Goal: Navigation & Orientation: Find specific page/section

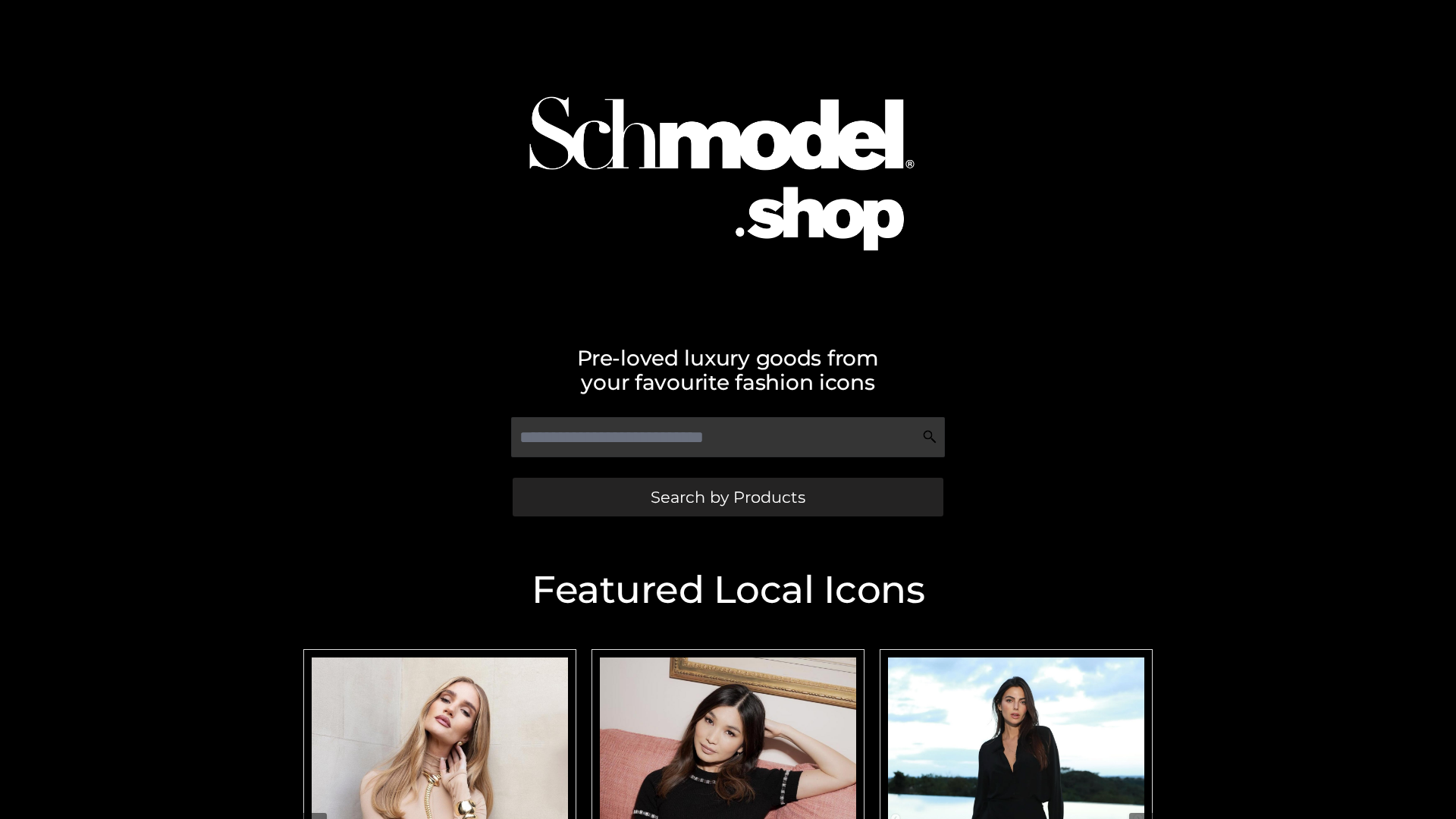
click at [728, 496] on span "Search by Products" at bounding box center [728, 496] width 154 height 16
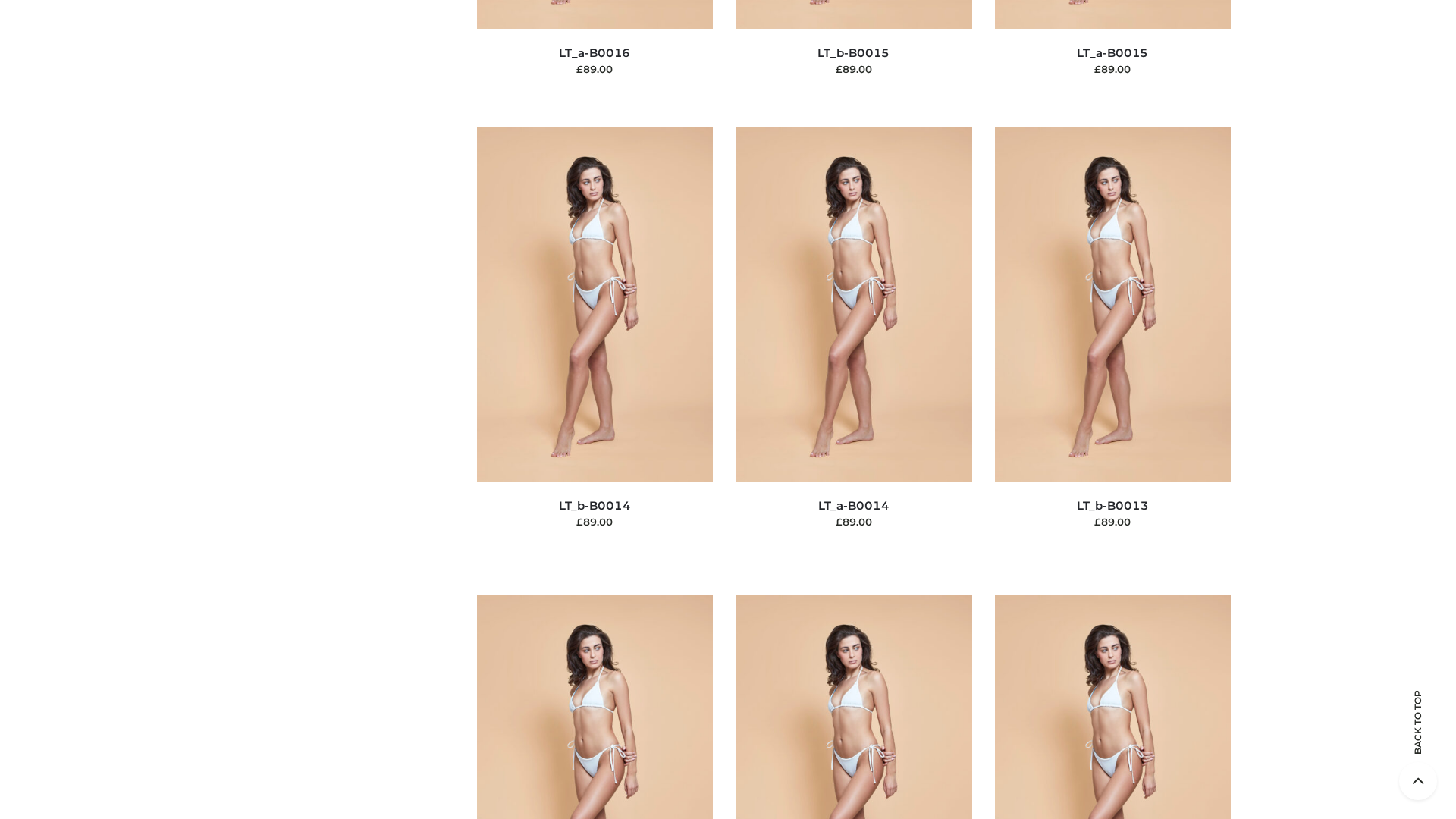
scroll to position [5395, 0]
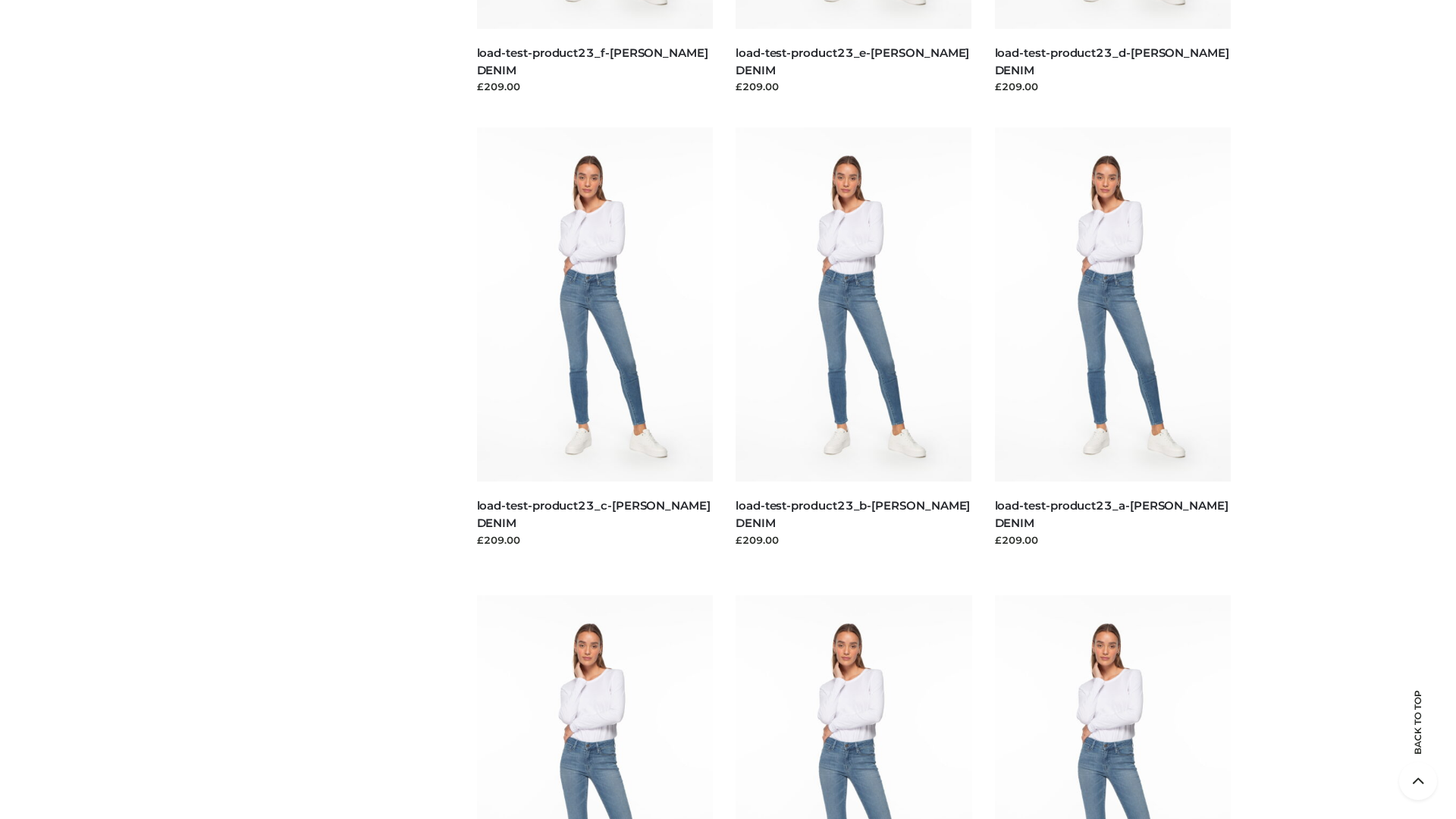
scroll to position [1330, 0]
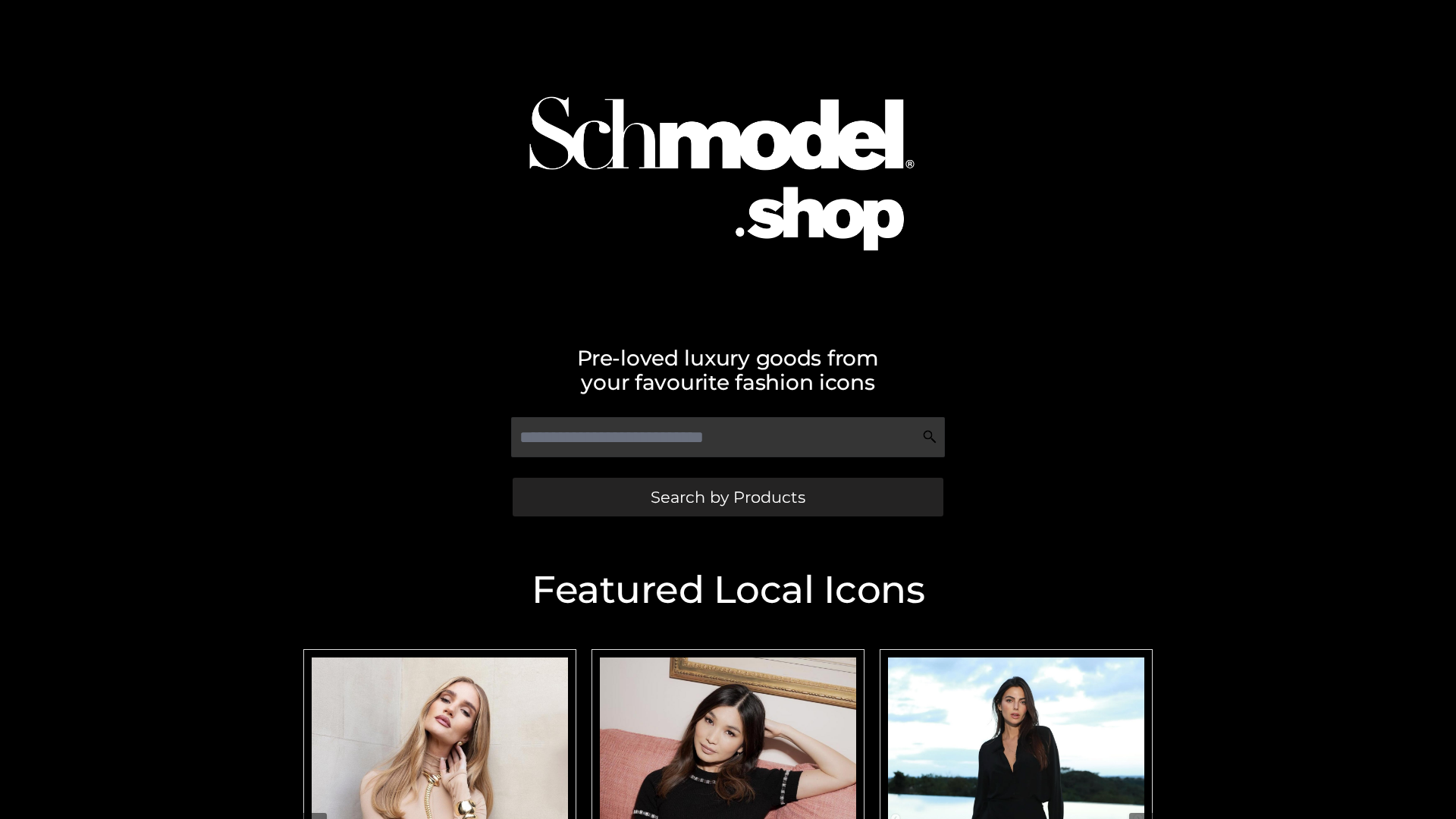
click at [728, 496] on span "Search by Products" at bounding box center [728, 496] width 154 height 16
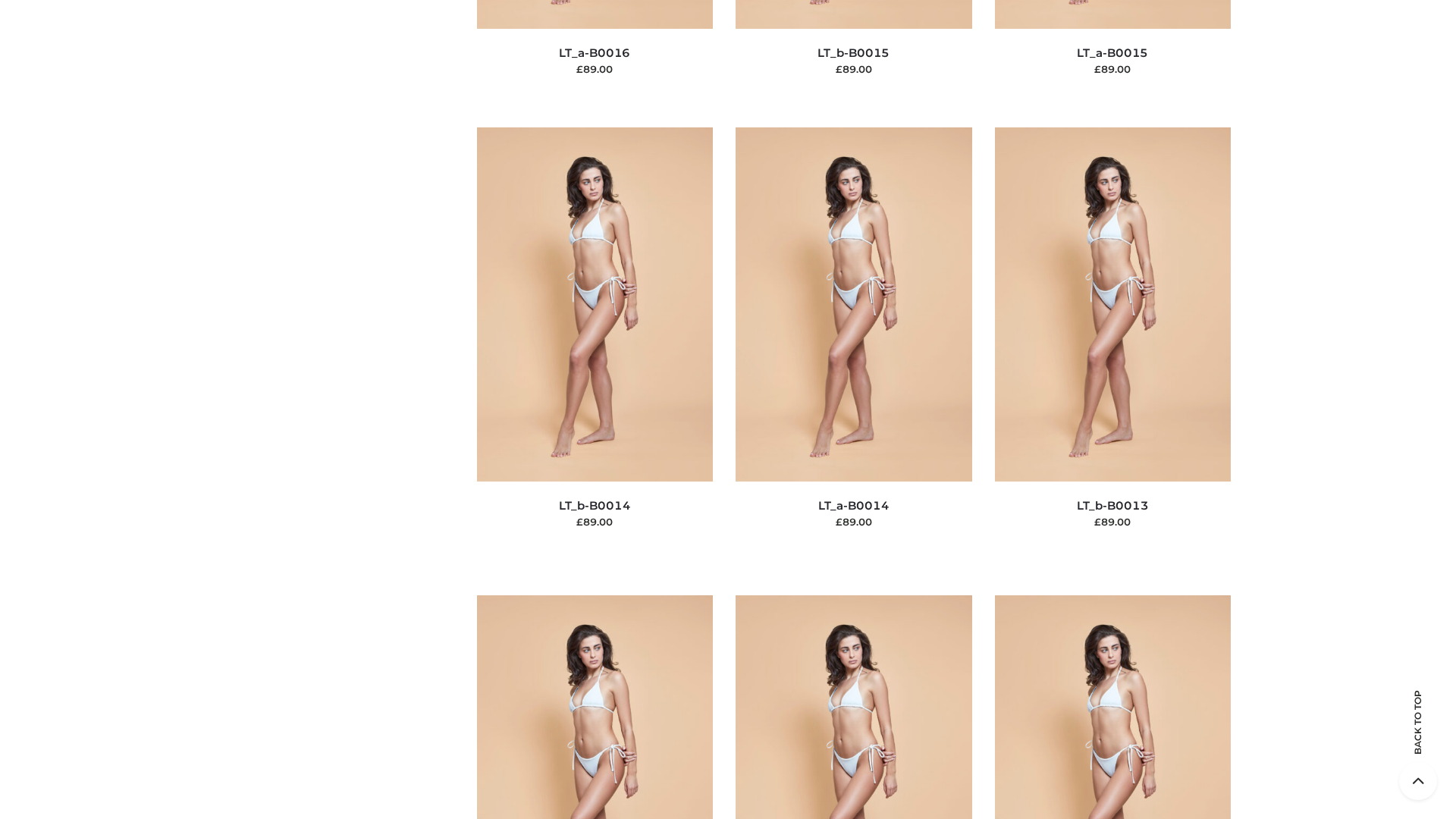
scroll to position [5395, 0]
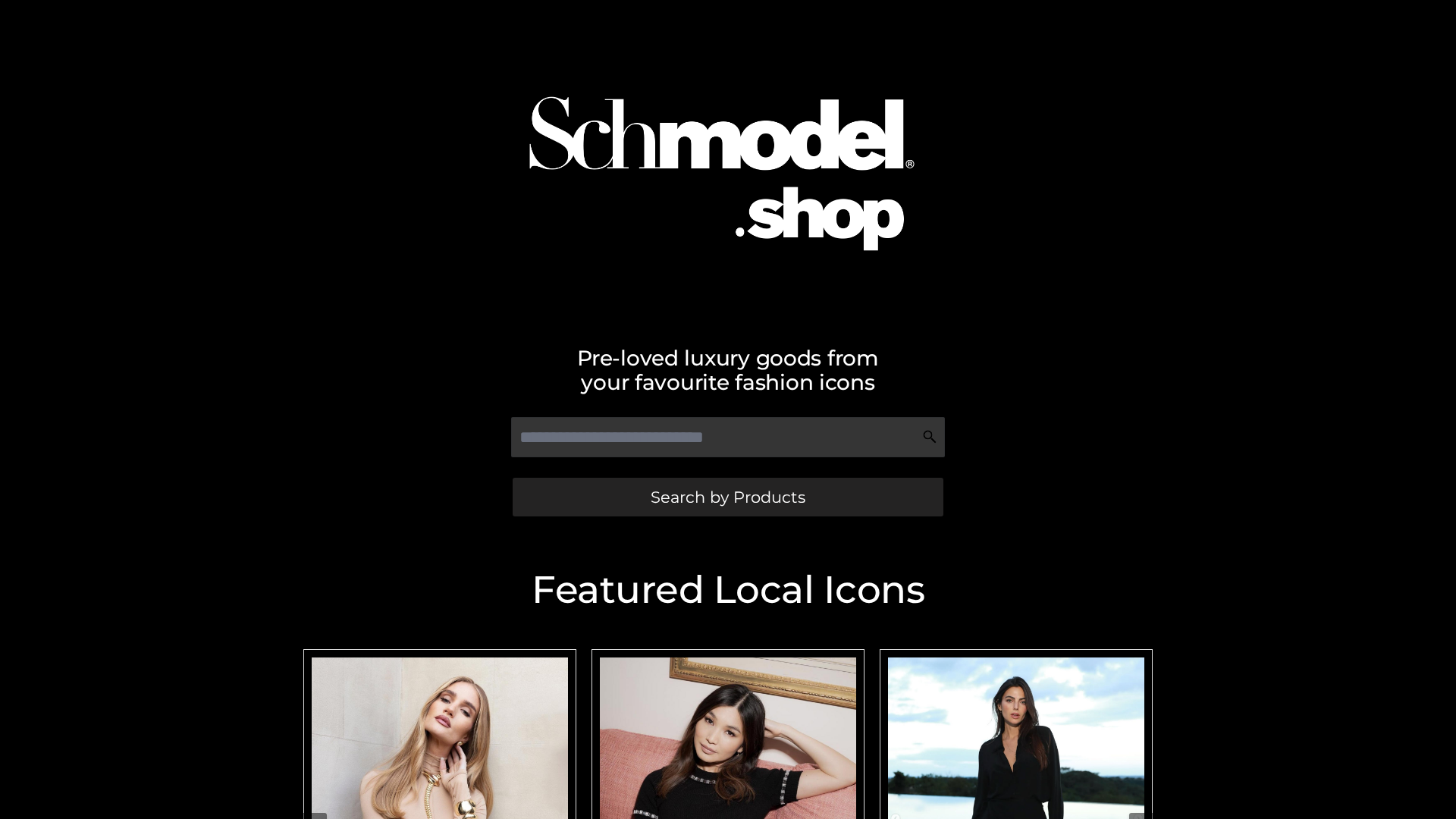
click at [728, 496] on span "Search by Products" at bounding box center [728, 496] width 154 height 16
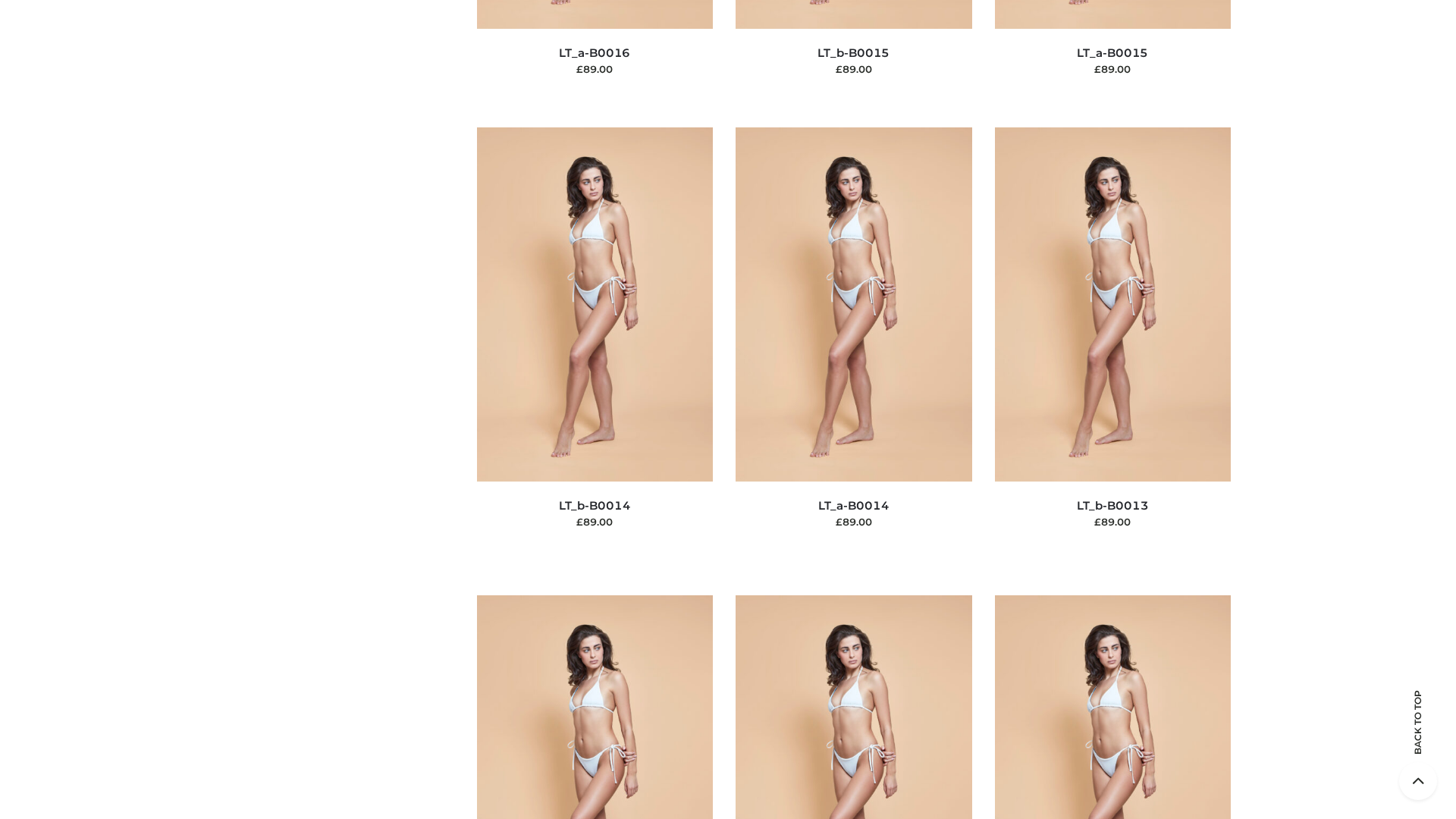
scroll to position [5395, 0]
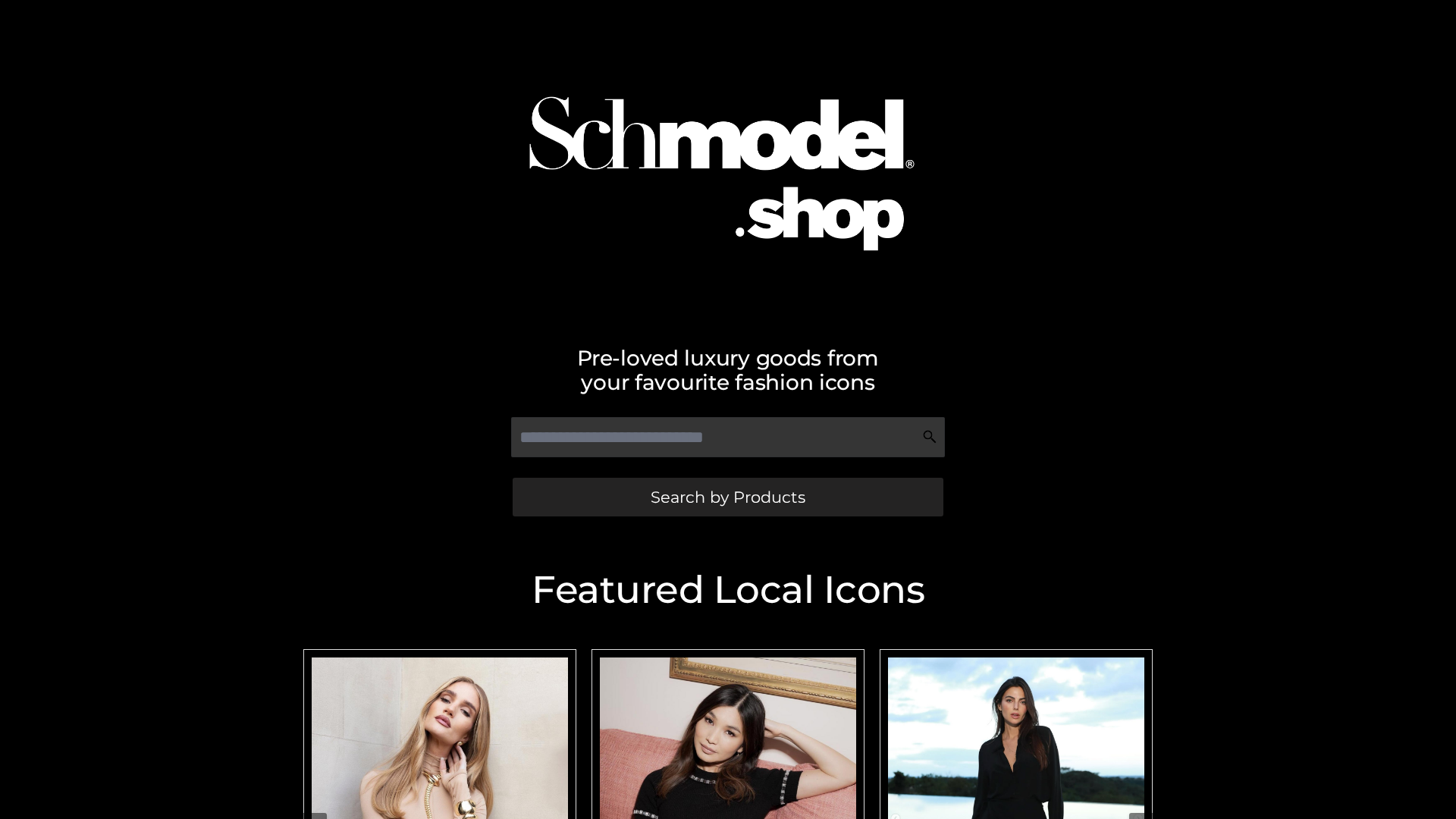
click at [728, 496] on span "Search by Products" at bounding box center [728, 496] width 154 height 16
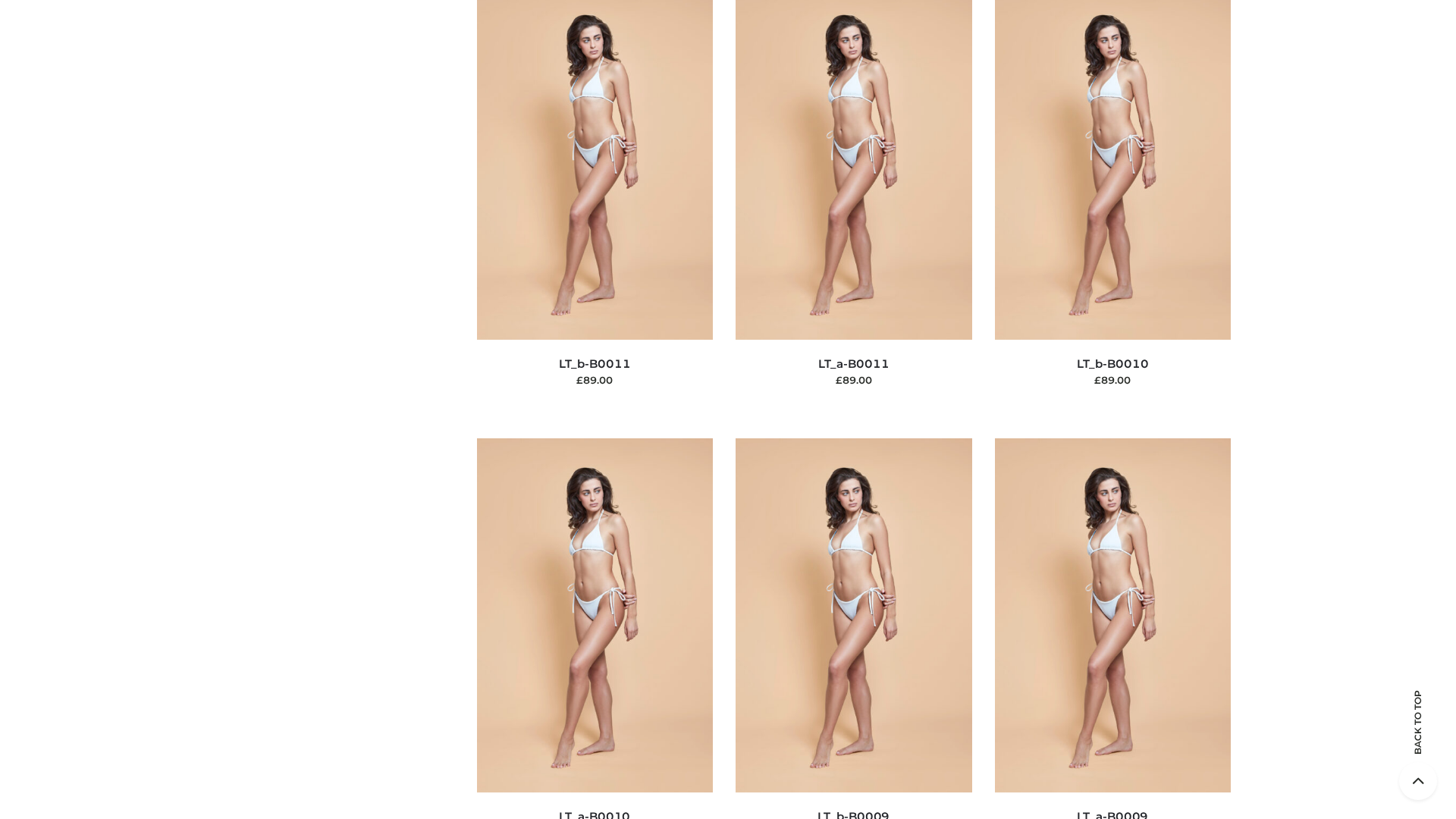
scroll to position [6812, 0]
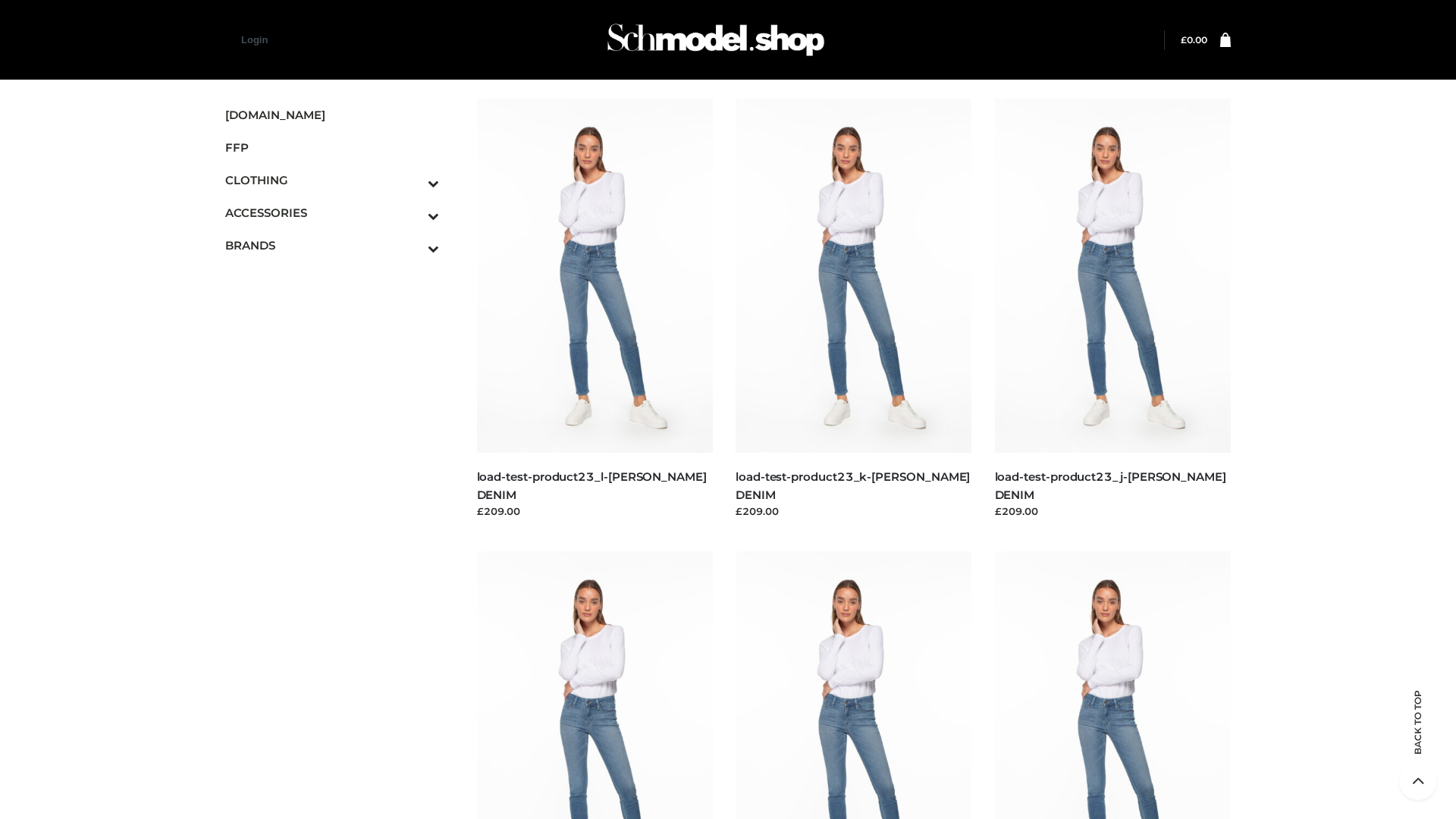
scroll to position [1330, 0]
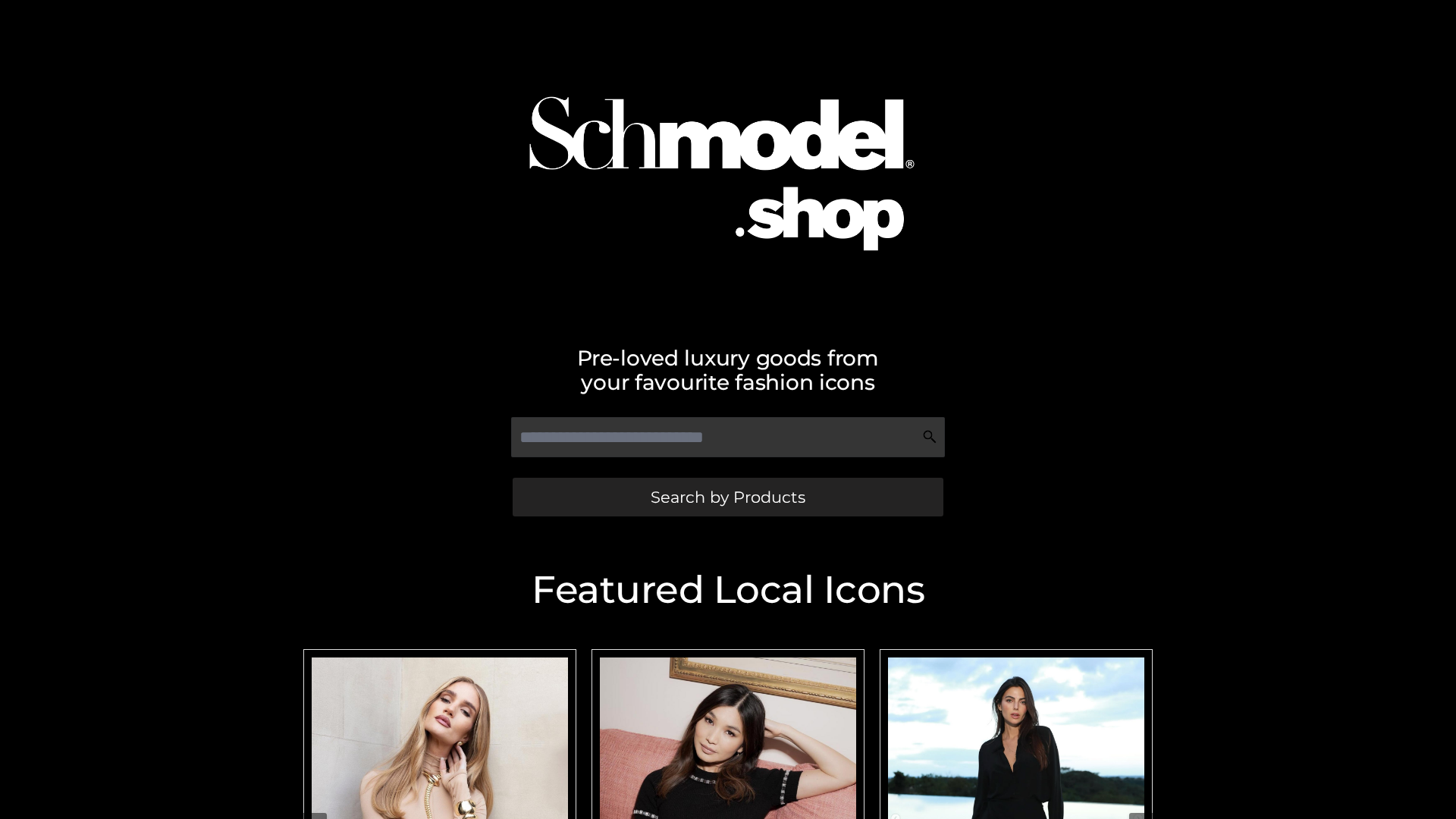
click at [728, 496] on span "Search by Products" at bounding box center [728, 496] width 154 height 16
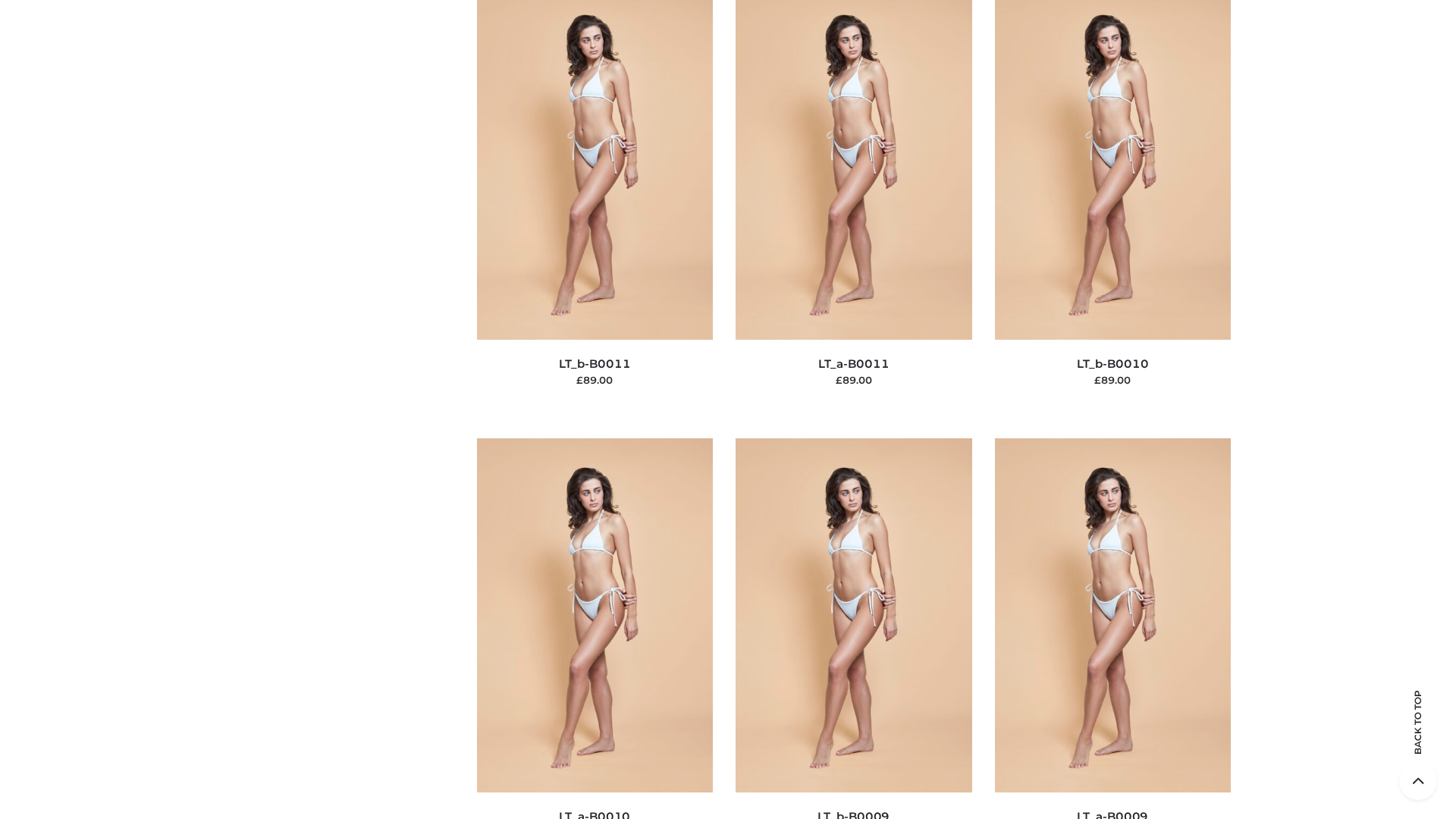
scroll to position [6812, 0]
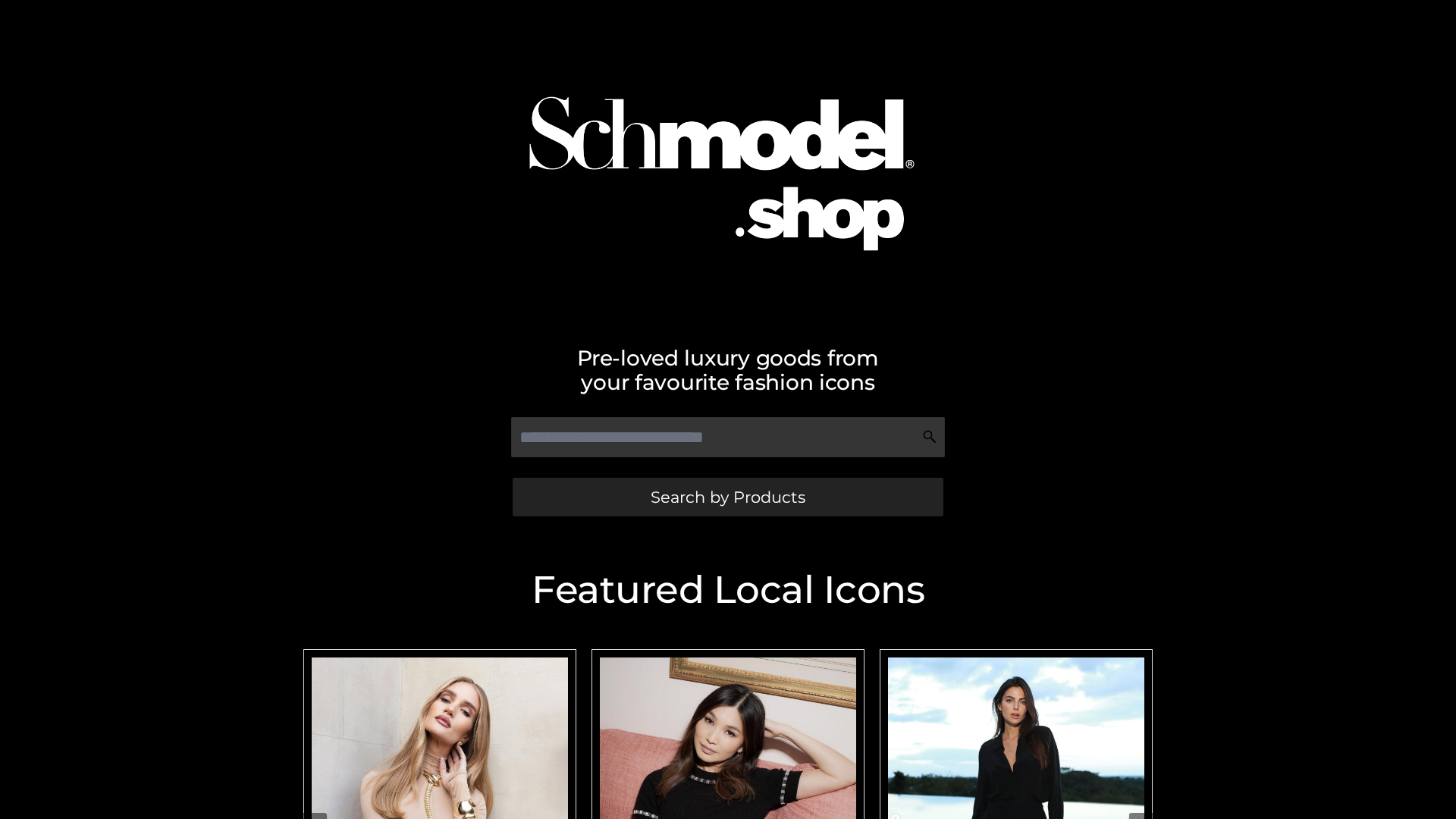
click at [728, 496] on span "Search by Products" at bounding box center [728, 496] width 154 height 16
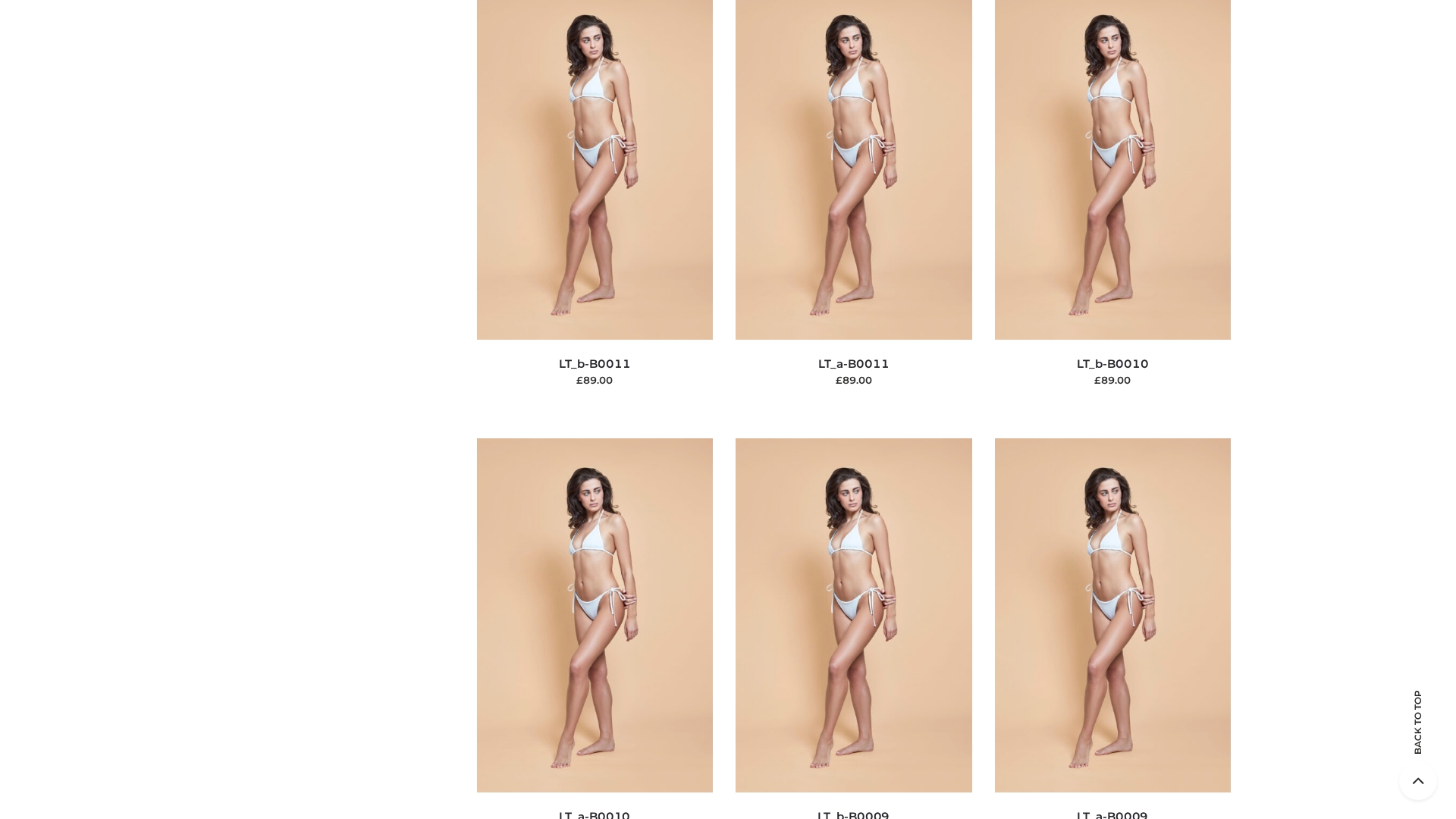
scroll to position [6812, 0]
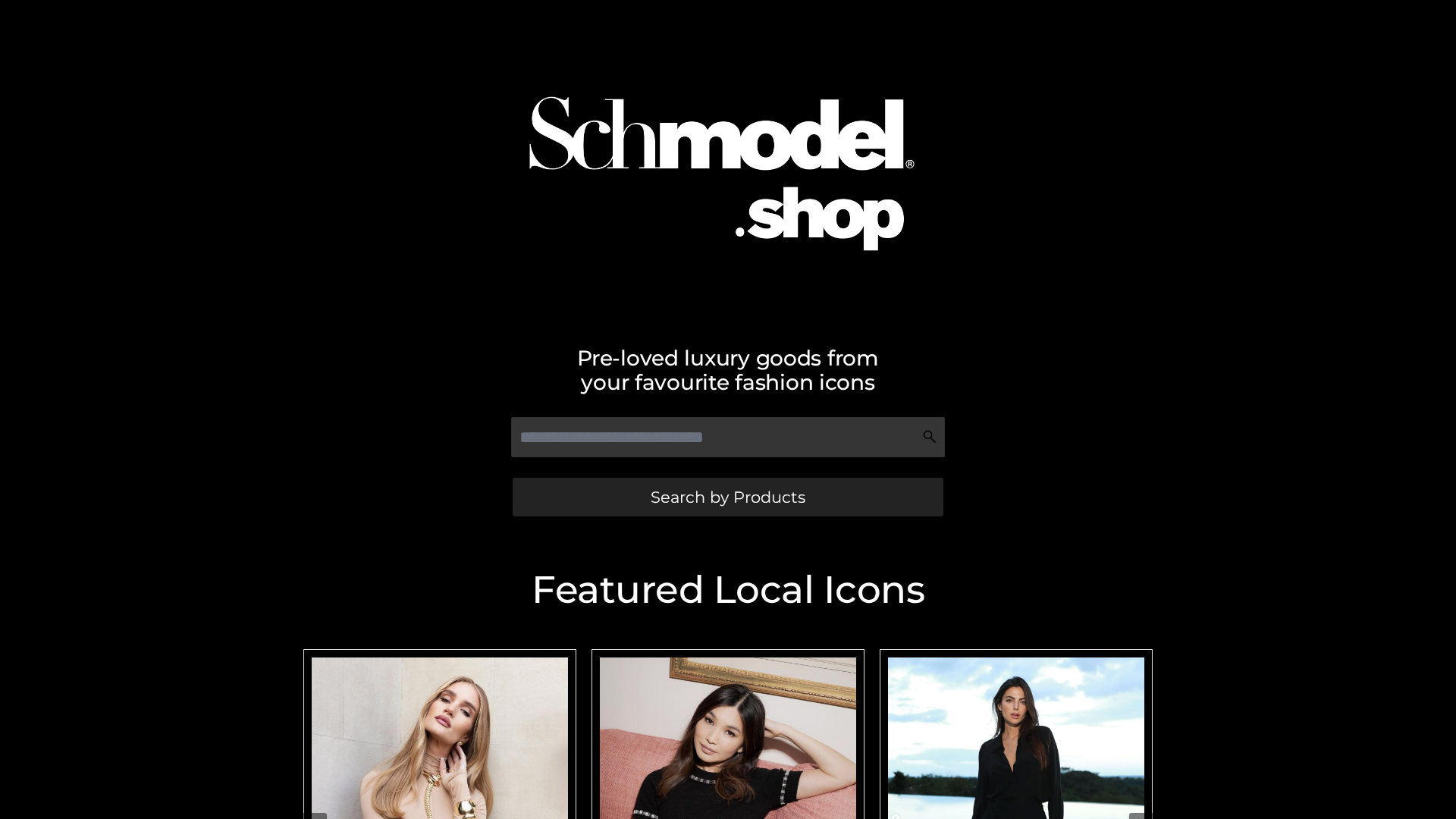
click at [728, 496] on span "Search by Products" at bounding box center [728, 496] width 154 height 16
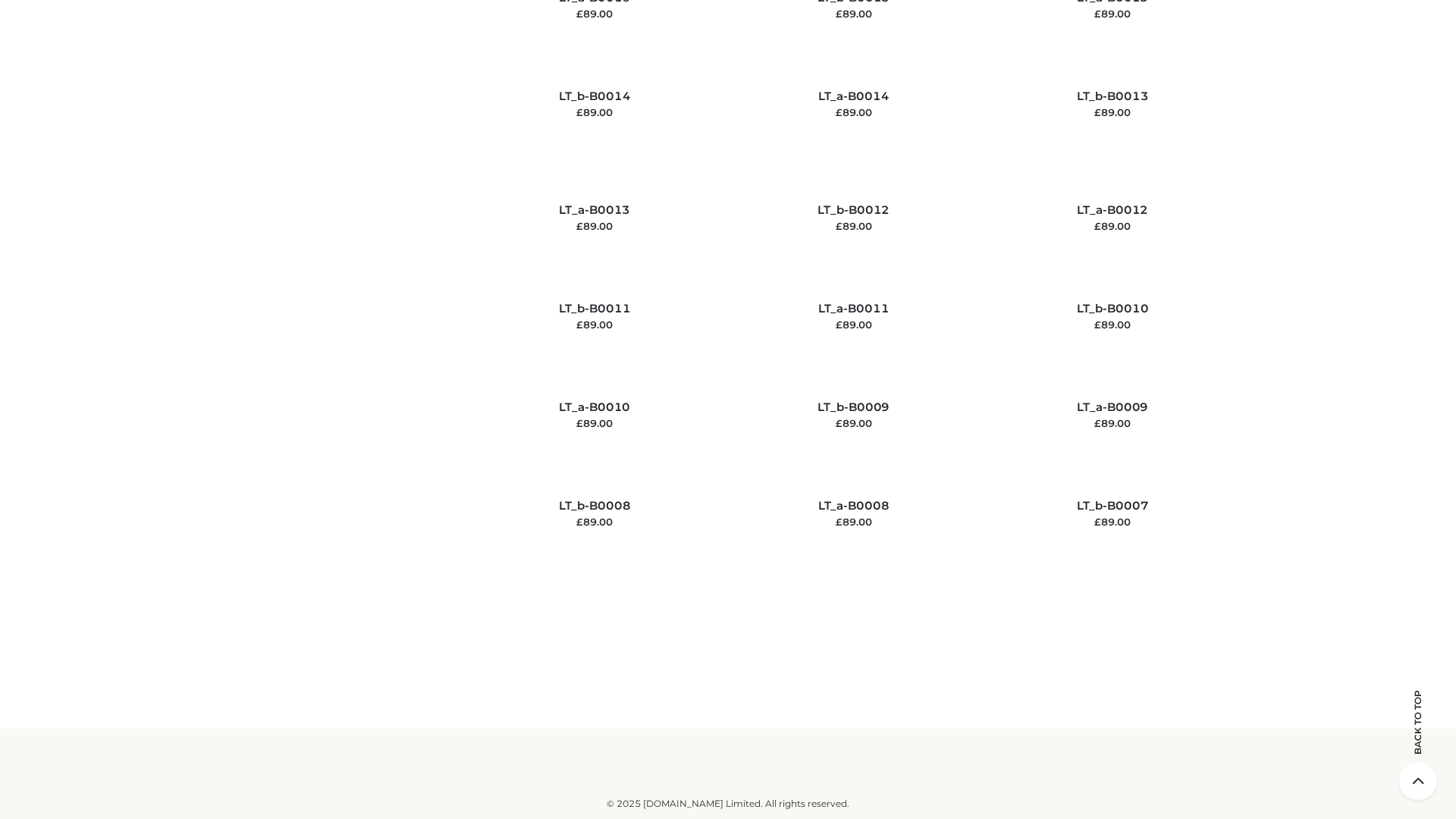
scroll to position [6812, 0]
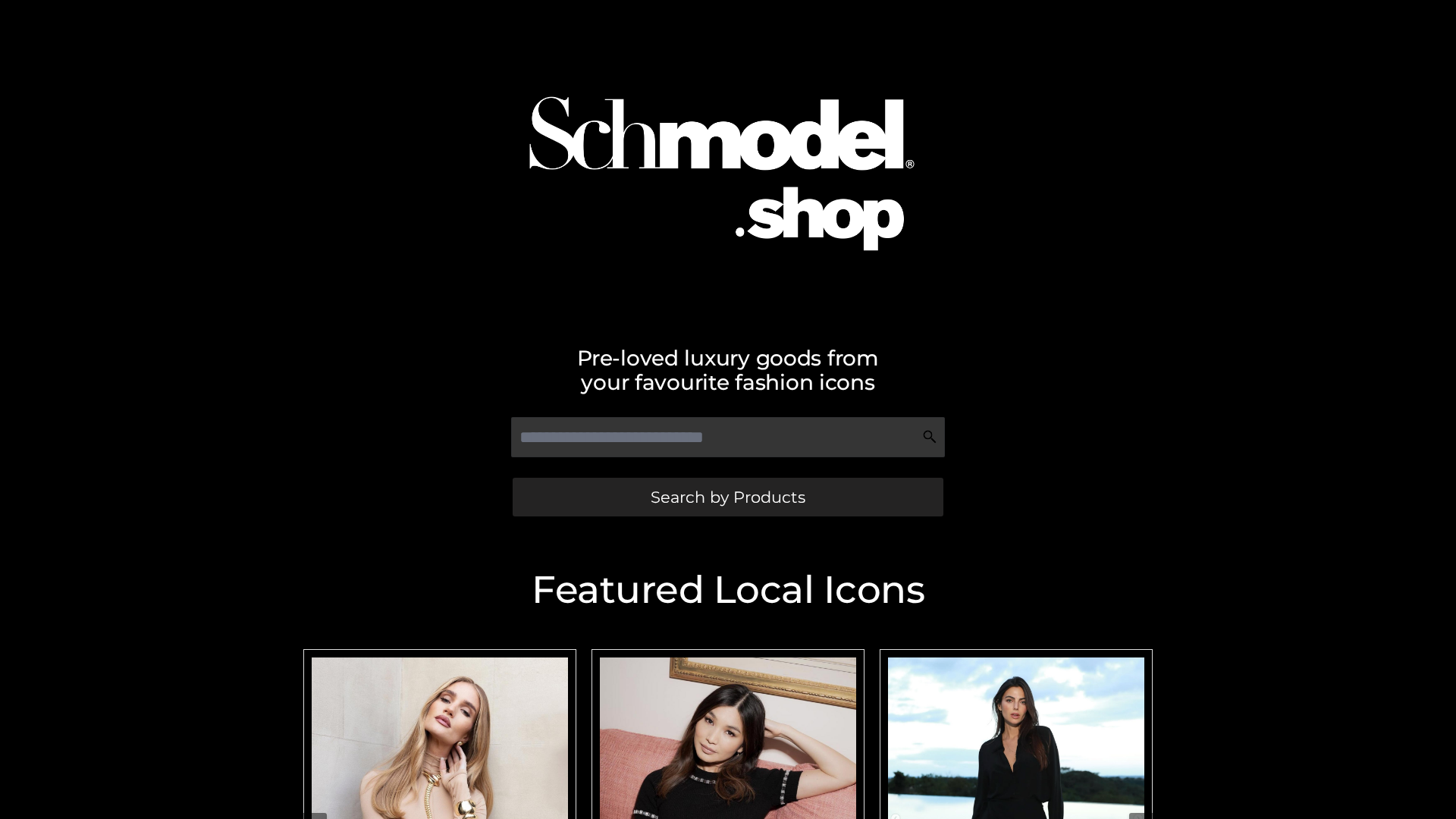
click at [728, 496] on span "Search by Products" at bounding box center [728, 496] width 154 height 16
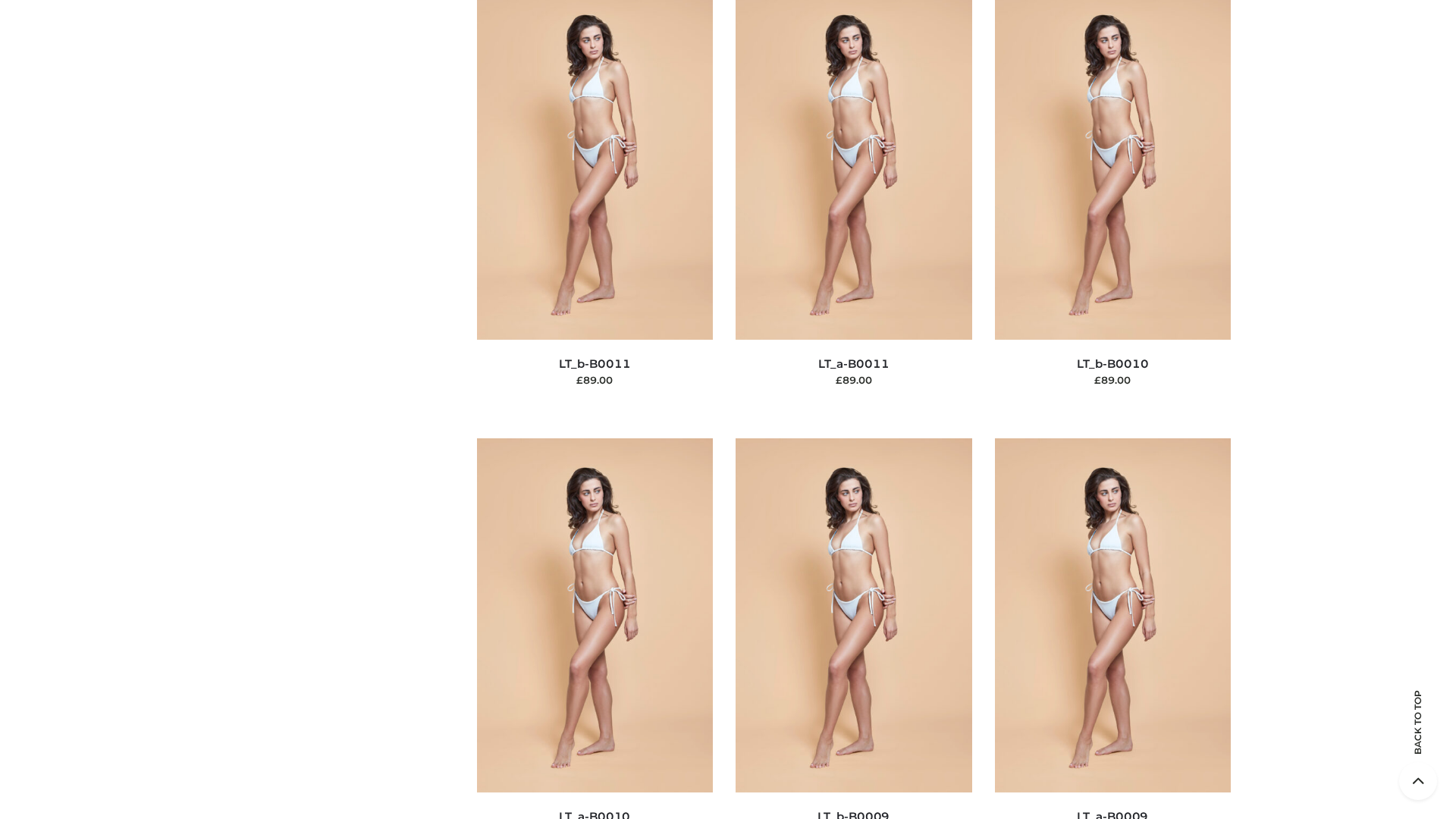
scroll to position [6812, 0]
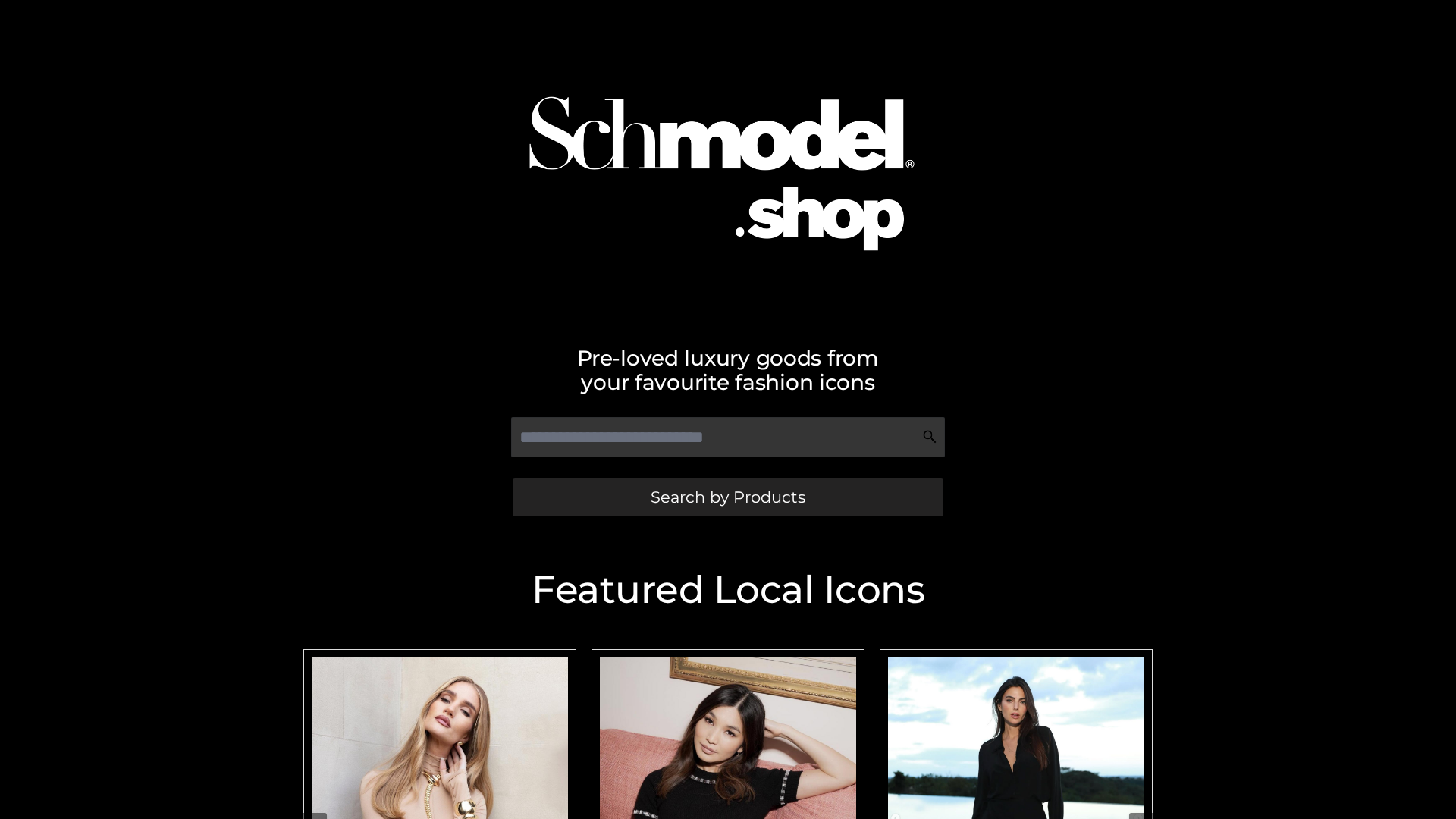
click at [728, 496] on span "Search by Products" at bounding box center [728, 496] width 154 height 16
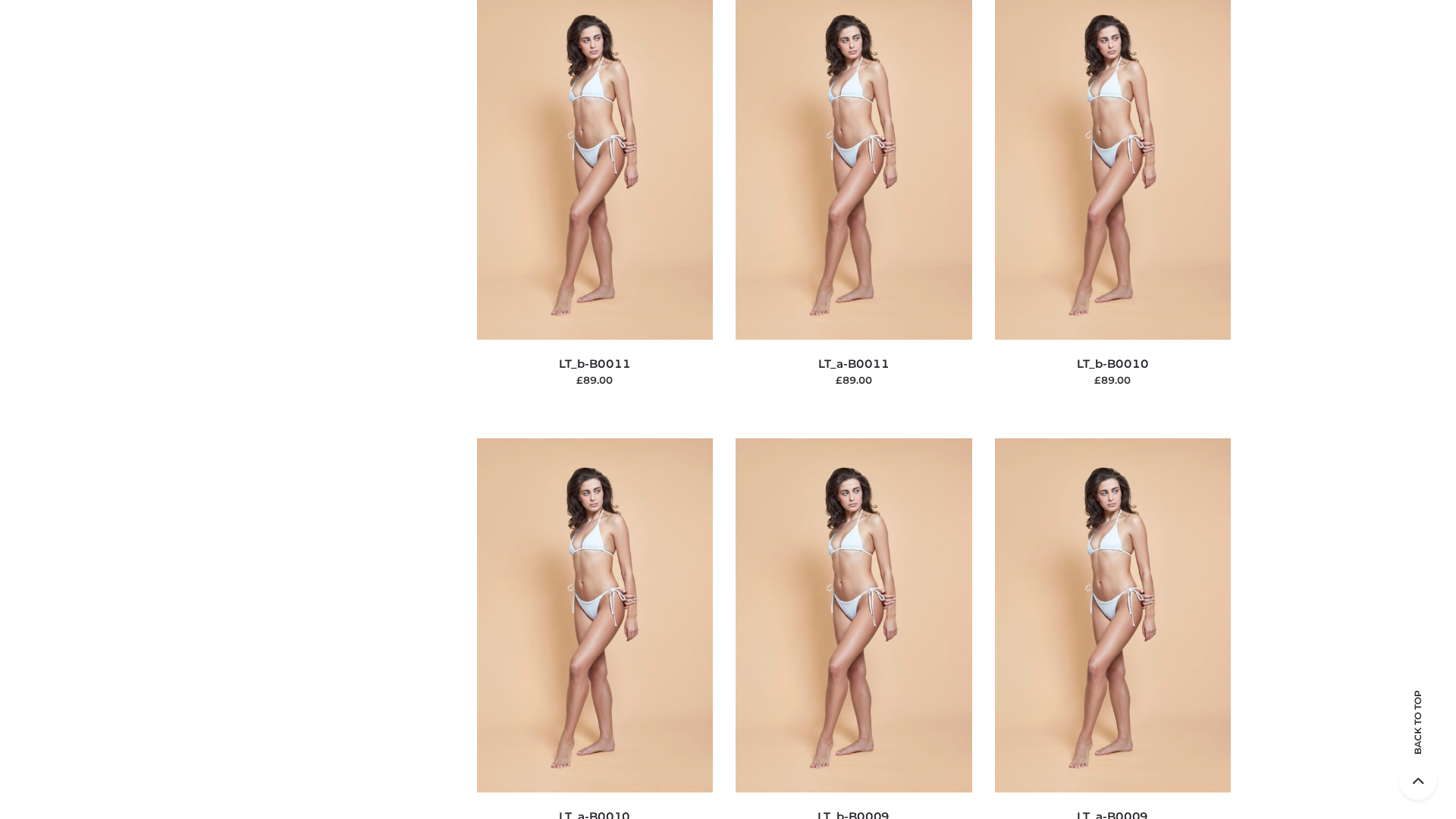
scroll to position [6812, 0]
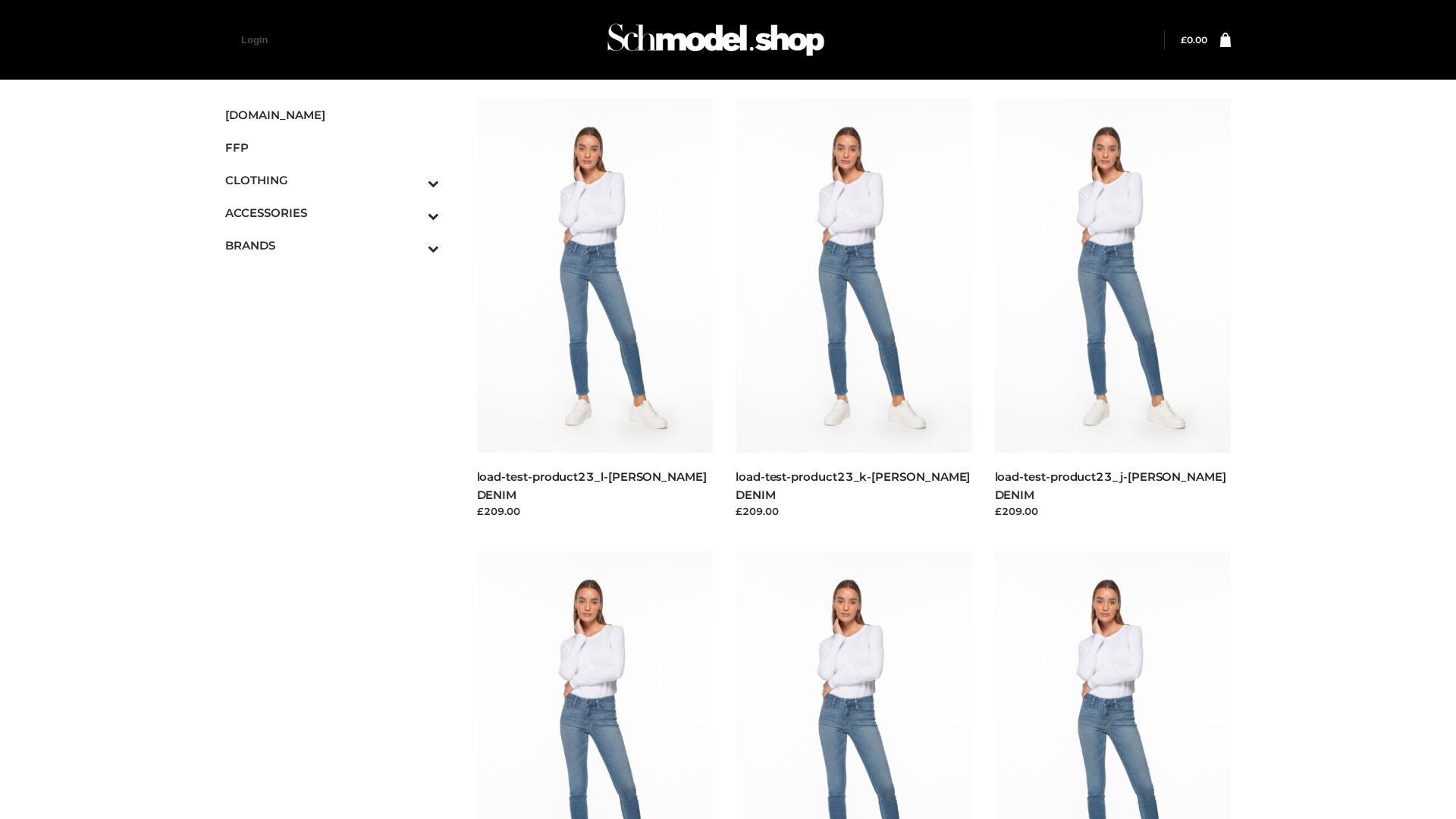
scroll to position [1330, 0]
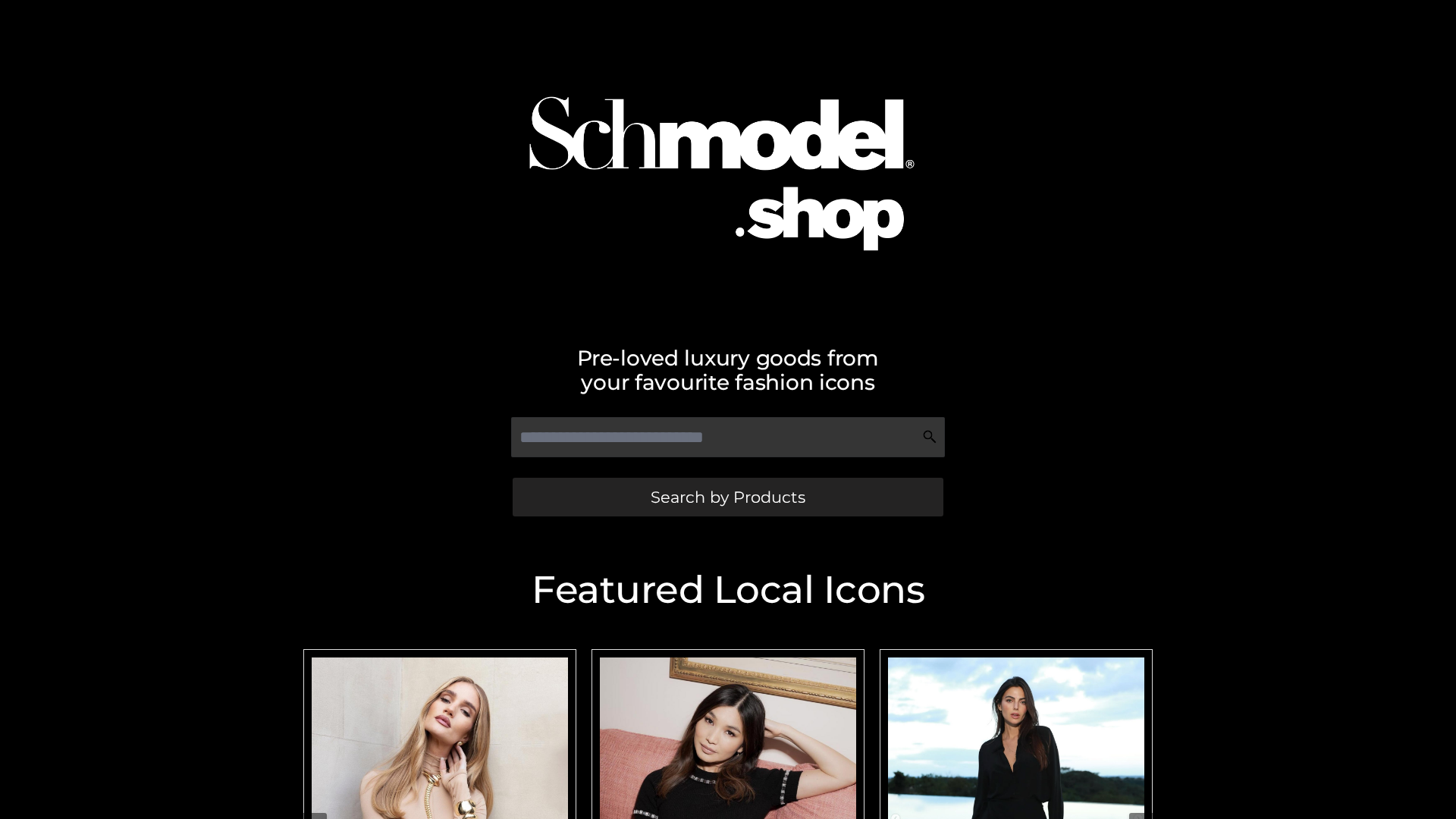
click at [728, 496] on span "Search by Products" at bounding box center [728, 496] width 154 height 16
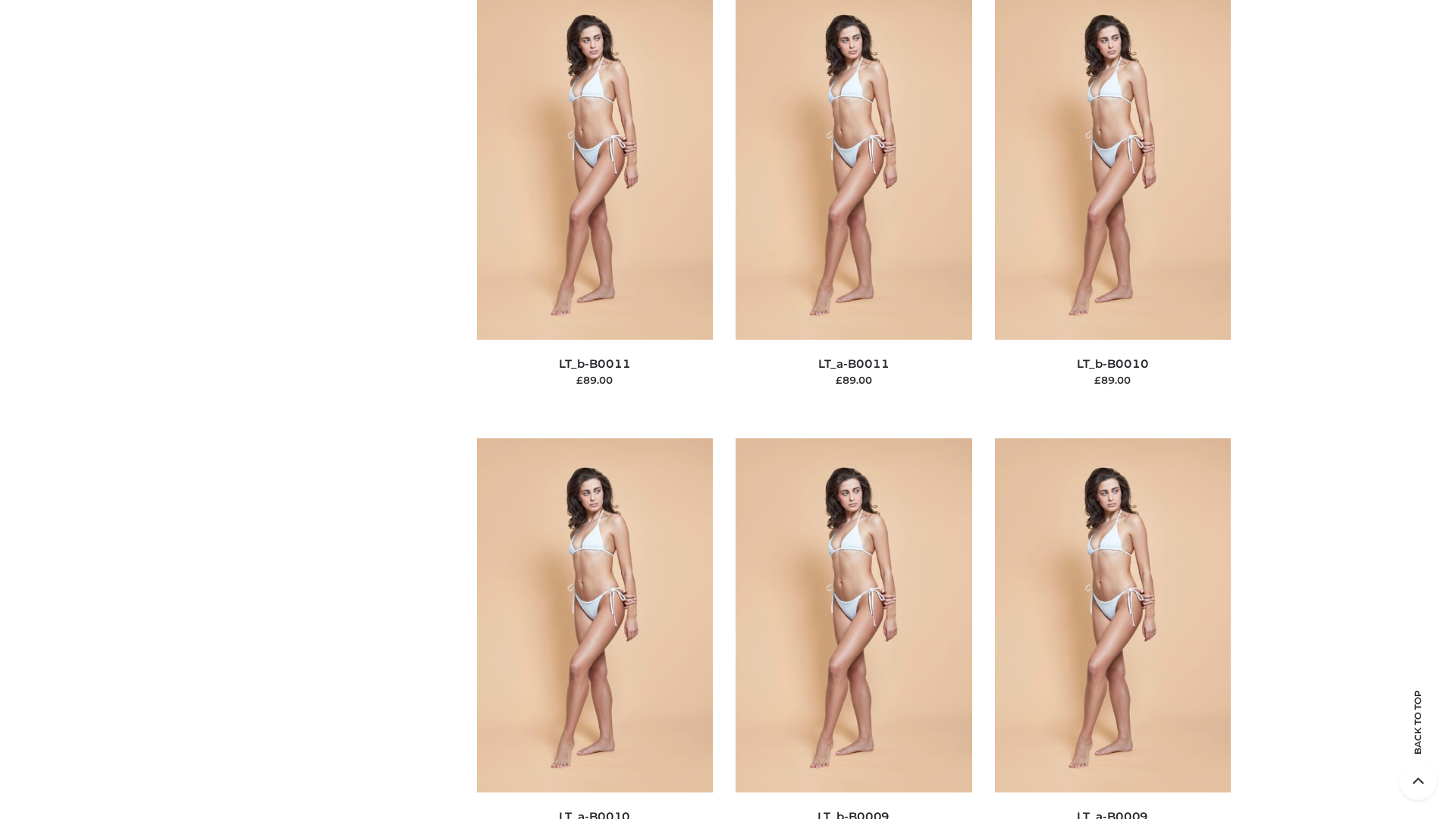
scroll to position [6812, 0]
